Goal: Use online tool/utility: Utilize a website feature to perform a specific function

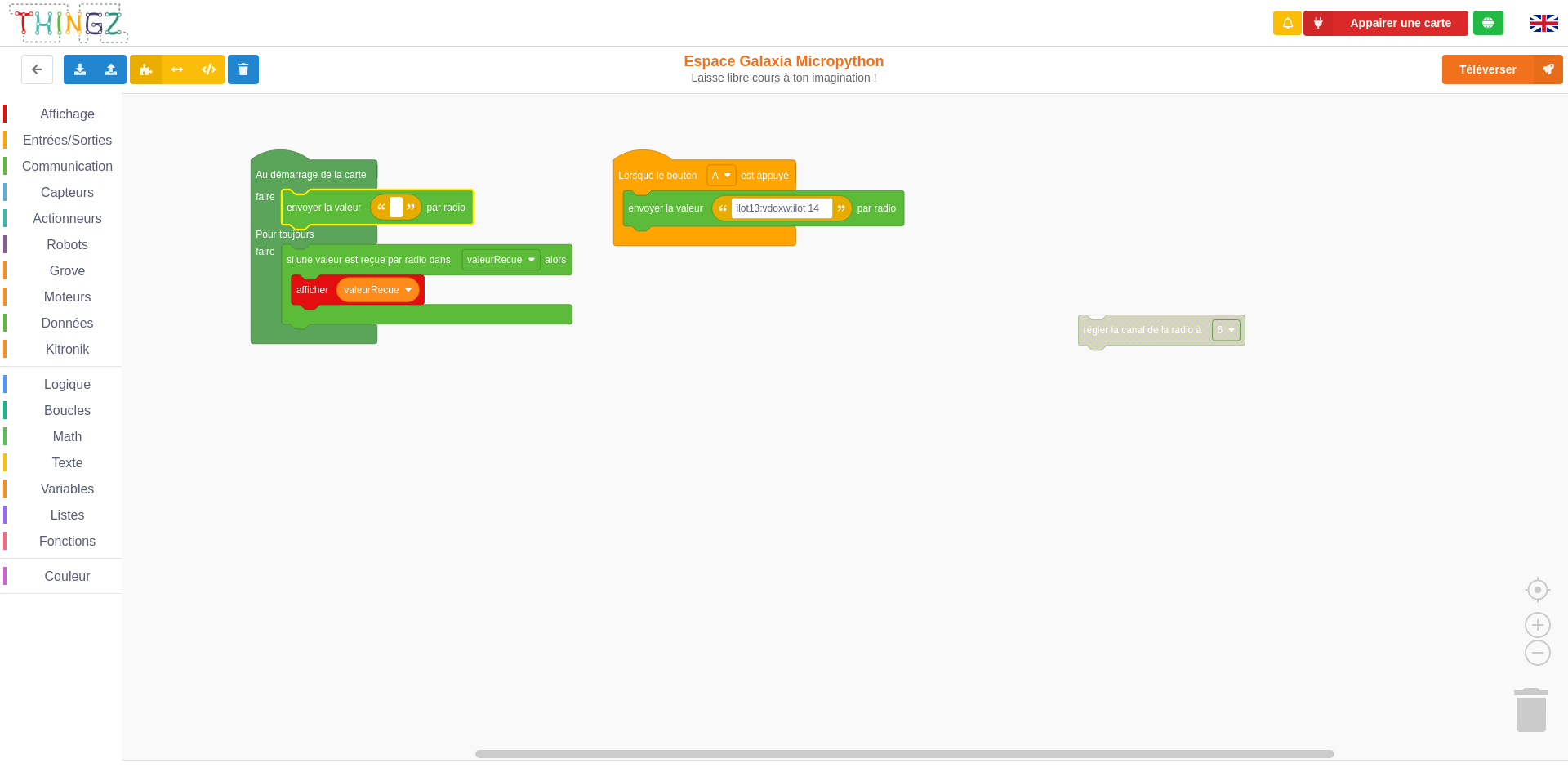
type input "6"
click at [689, 458] on rect "Espace de travail de Blocky" at bounding box center [789, 427] width 1579 height 667
click at [400, 208] on rect "Espace de travail de Blocky" at bounding box center [397, 208] width 16 height 22
type input "8"
click at [534, 559] on rect "Espace de travail de Blocky" at bounding box center [789, 427] width 1579 height 667
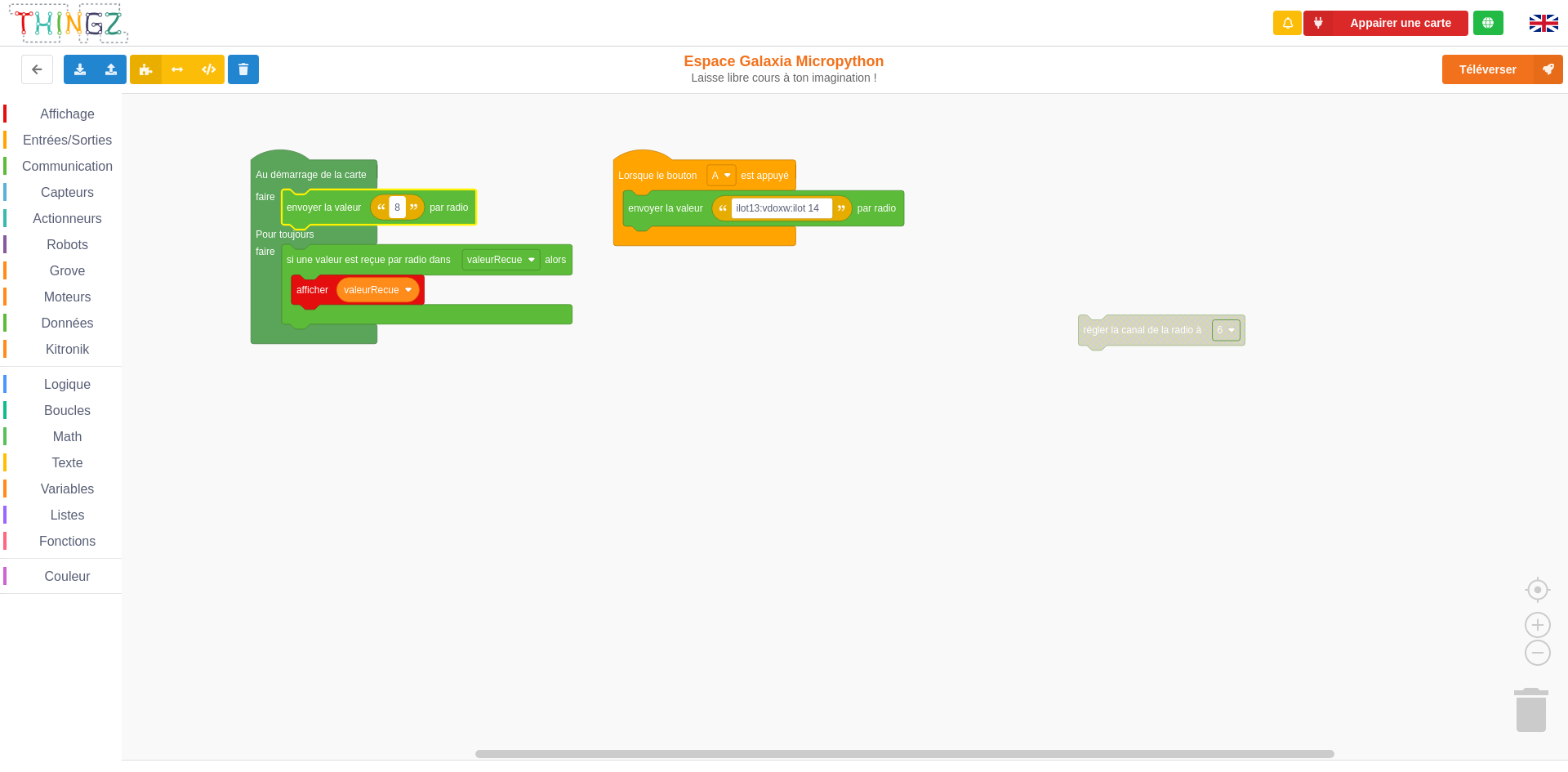
click at [404, 201] on rect "Espace de travail de Blocky" at bounding box center [397, 208] width 16 height 22
type input "6"
click at [845, 723] on rect "Espace de travail de Blocky" at bounding box center [789, 427] width 1579 height 667
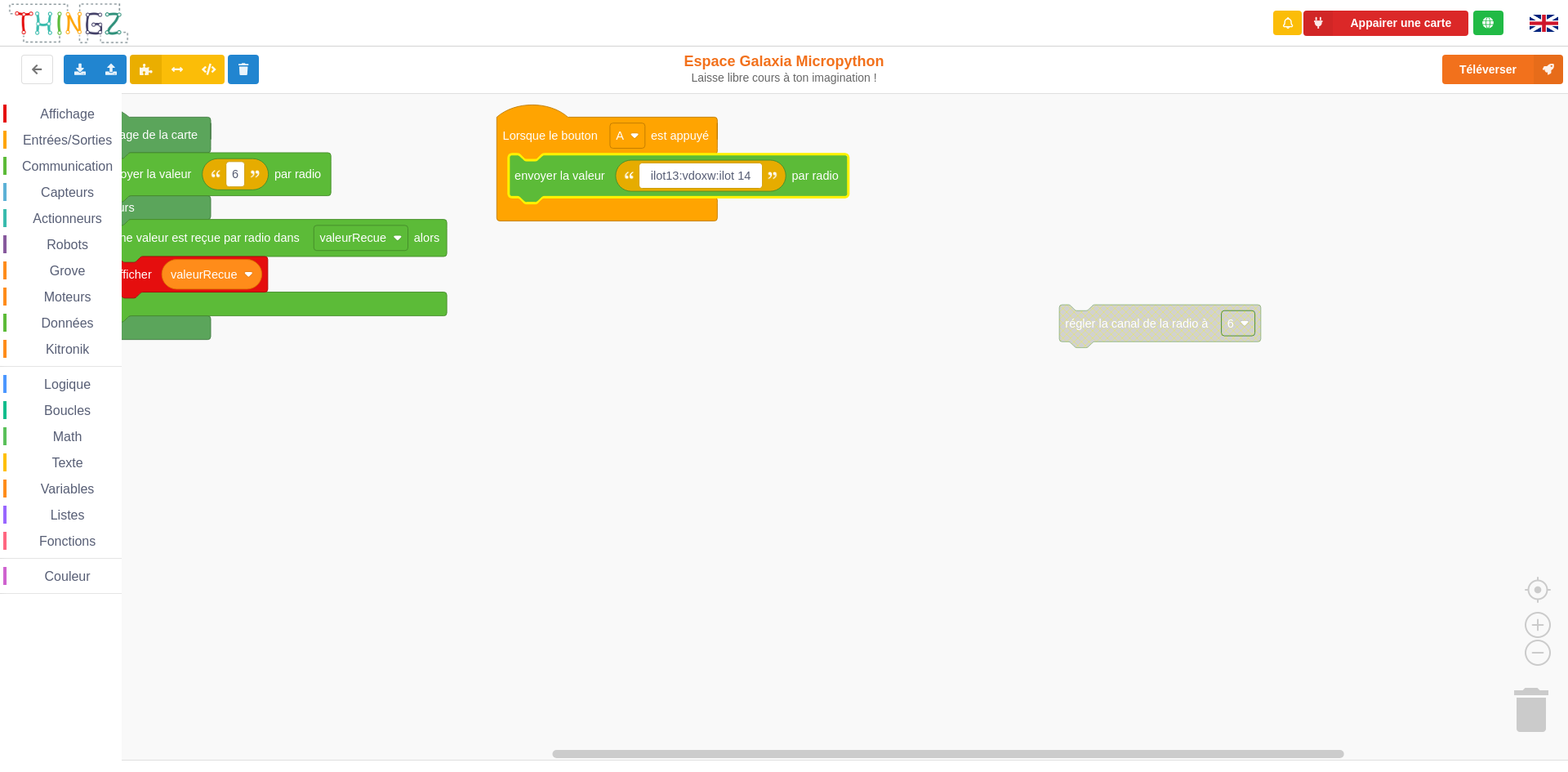
click at [709, 179] on input "ilot13:vdoxw:ilot 14" at bounding box center [700, 177] width 123 height 26
click at [718, 174] on input "ilot13:vdoxw:ilot 14" at bounding box center [700, 177] width 123 height 26
click at [715, 178] on input "ilot13:vdoxw:ilot 14" at bounding box center [700, 177] width 123 height 26
click at [757, 179] on input "ilot13:vdoxwqwq:ilot 14" at bounding box center [713, 177] width 147 height 26
click at [737, 179] on input "ilot13:vdoxwqwq:ilot 14" at bounding box center [713, 177] width 147 height 26
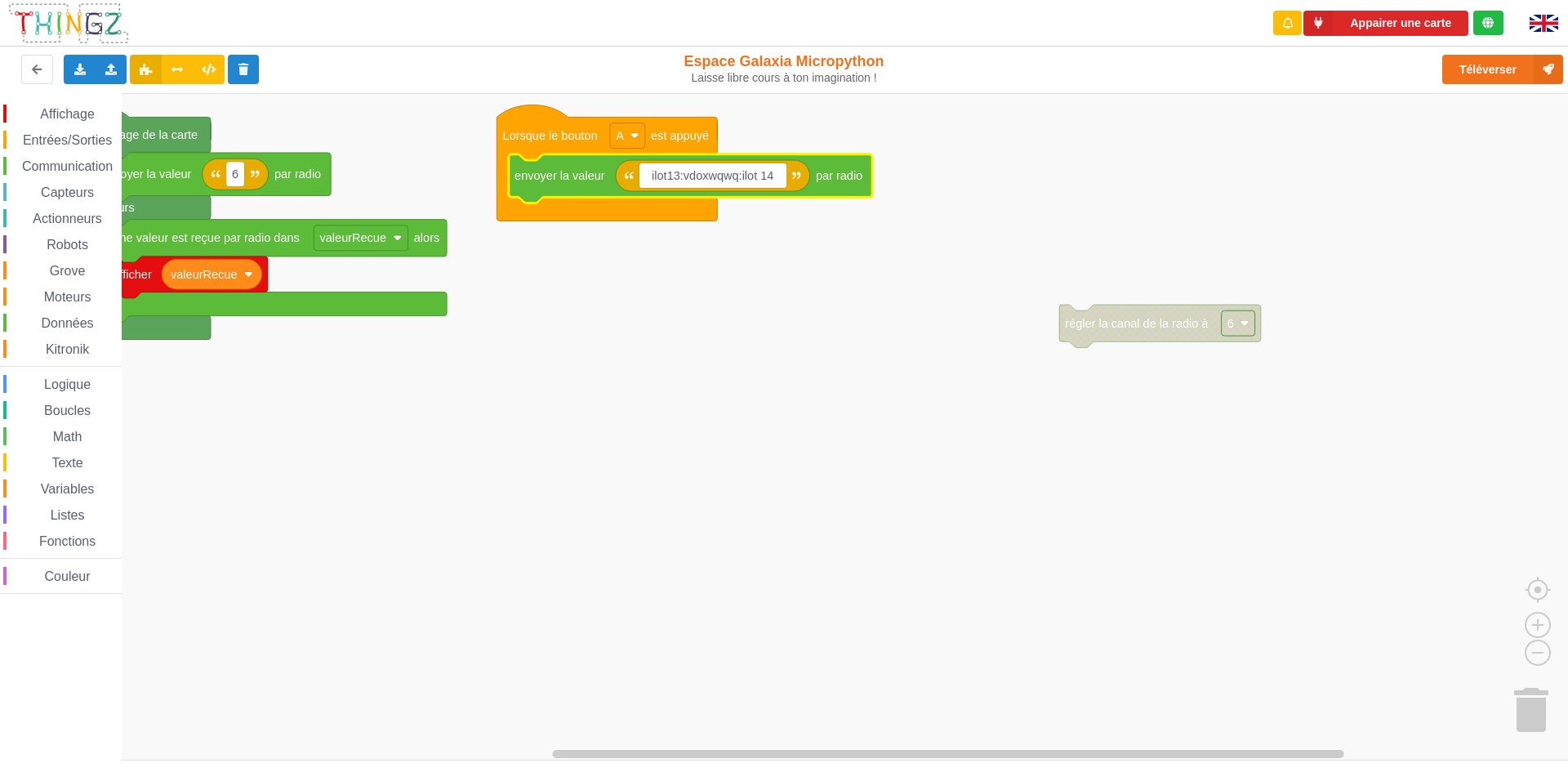
click at [776, 174] on input "ilot13:vdoxwqwq:ilot 14" at bounding box center [713, 177] width 147 height 26
click at [737, 176] on input "ilot13:vdoxwqwq:ilot9" at bounding box center [707, 177] width 136 height 26
type input "ilot13:TETE:ilot9"
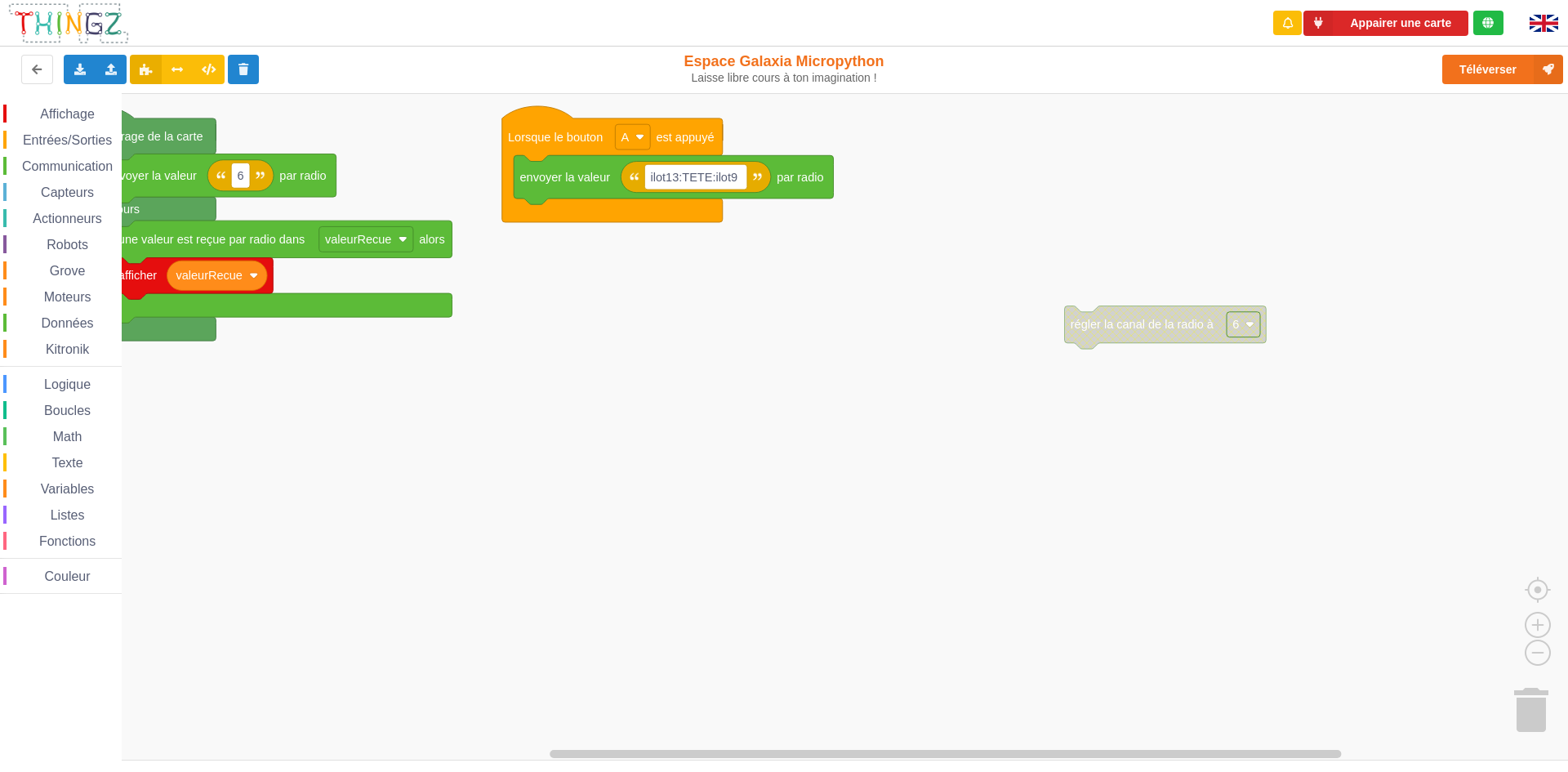
click at [999, 554] on div "Affichage Entrées/Sorties Communication Capteurs Actionneurs Robots Grove Moteu…" at bounding box center [789, 427] width 1579 height 667
click at [741, 175] on rect "Espace de travail de Blocky" at bounding box center [696, 177] width 103 height 26
click at [741, 175] on input "ilot13:TETE:ilot9" at bounding box center [696, 177] width 103 height 26
type input "ilot13:TETE:ilot14"
click at [871, 293] on rect "Espace de travail de Blocky" at bounding box center [789, 427] width 1579 height 667
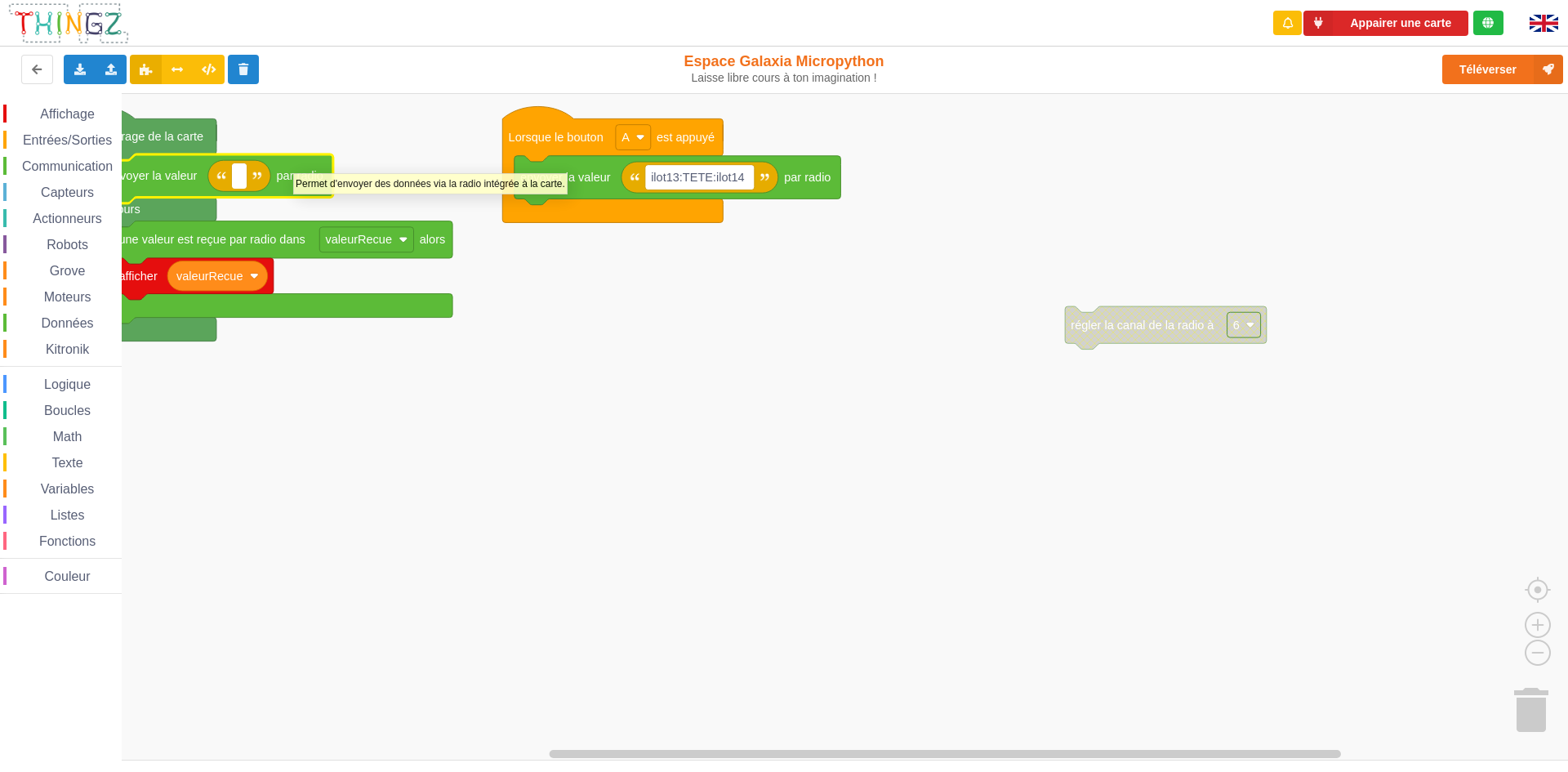
type input "5"
click at [916, 579] on rect "Espace de travail de Blocky" at bounding box center [789, 427] width 1579 height 667
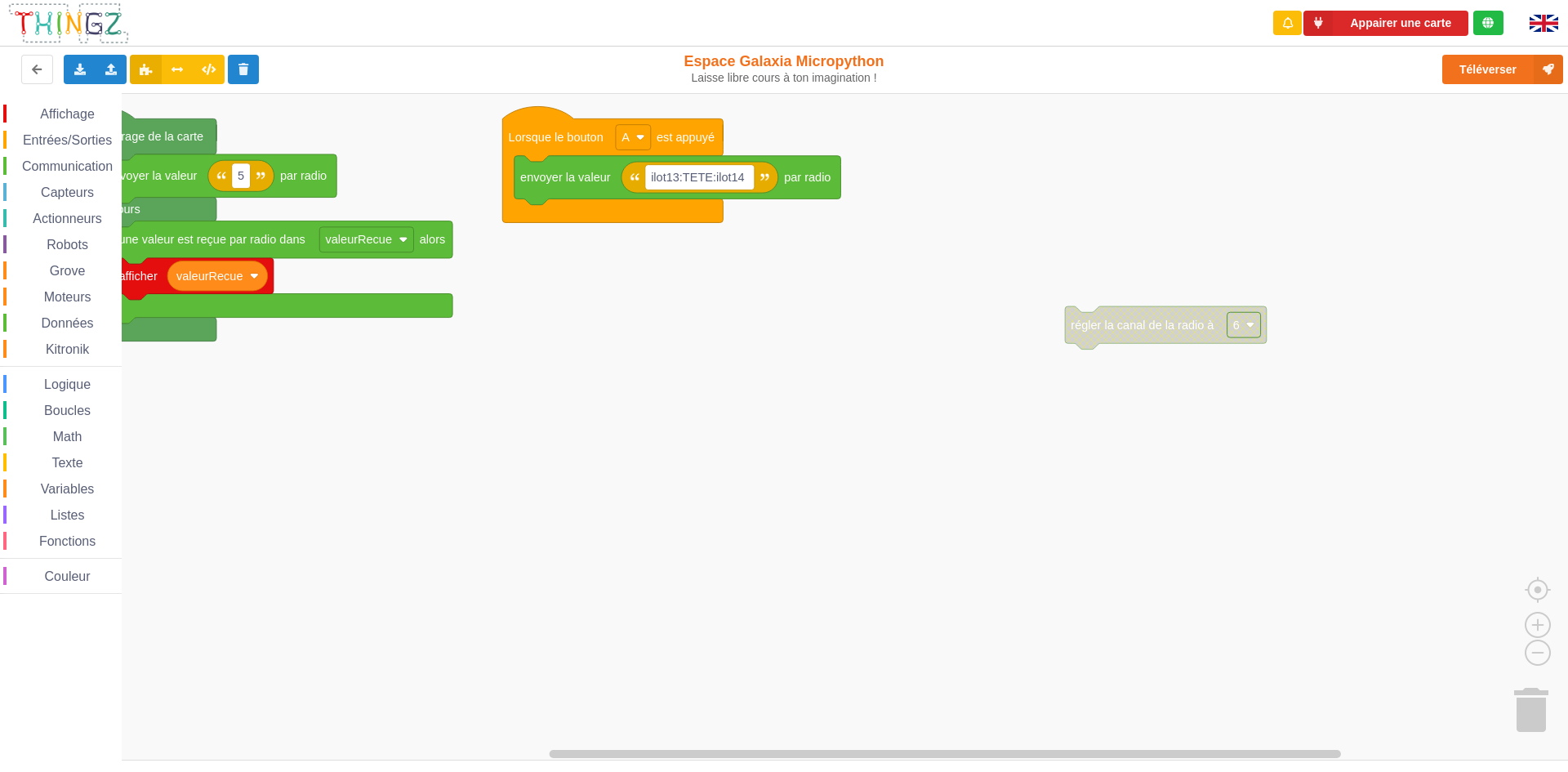
click at [260, 558] on rect "Espace de travail de Blocky" at bounding box center [789, 427] width 1579 height 667
click at [795, 689] on rect "Espace de travail de Blocky" at bounding box center [789, 427] width 1579 height 667
